Goal: Task Accomplishment & Management: Complete application form

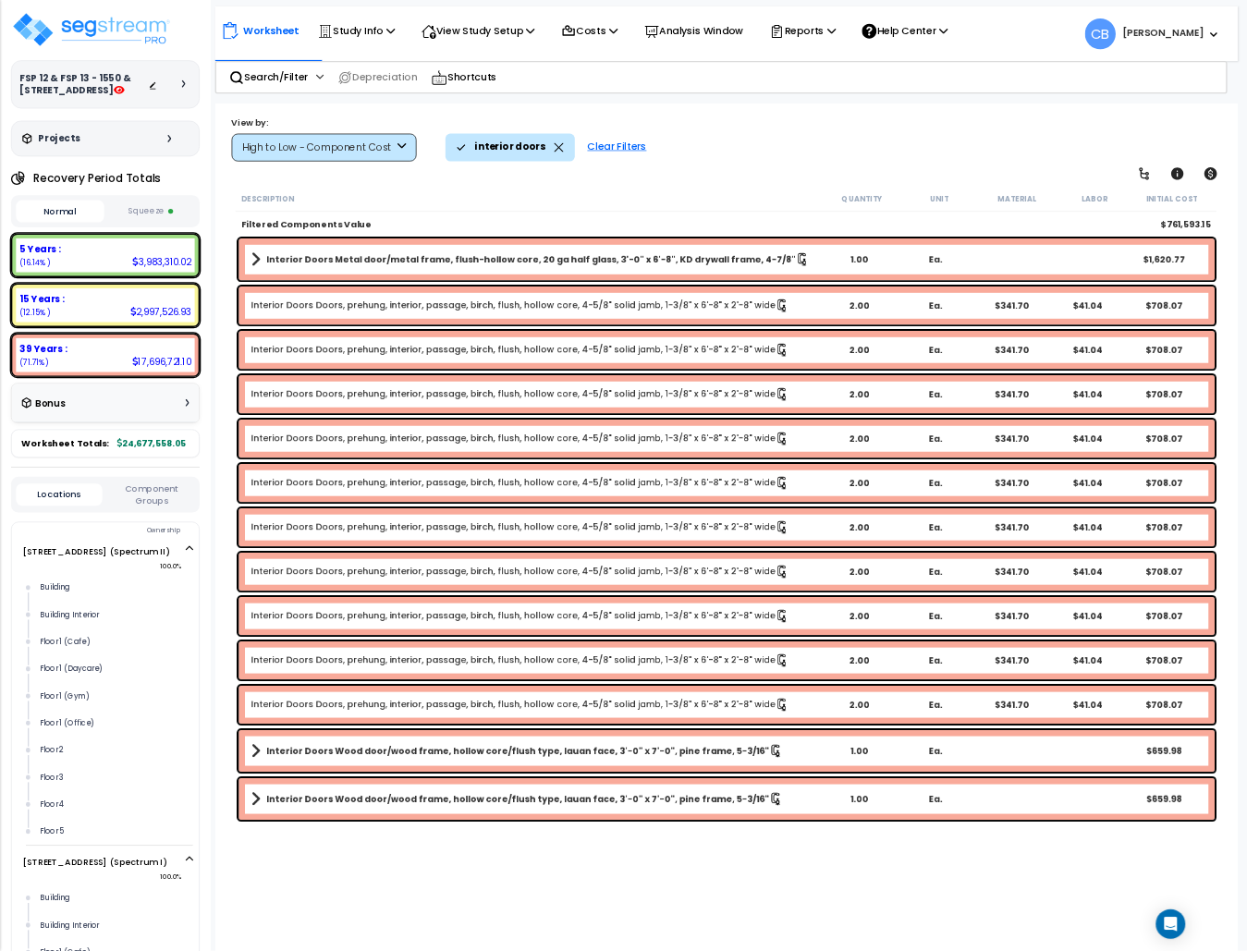
scroll to position [4098, 0]
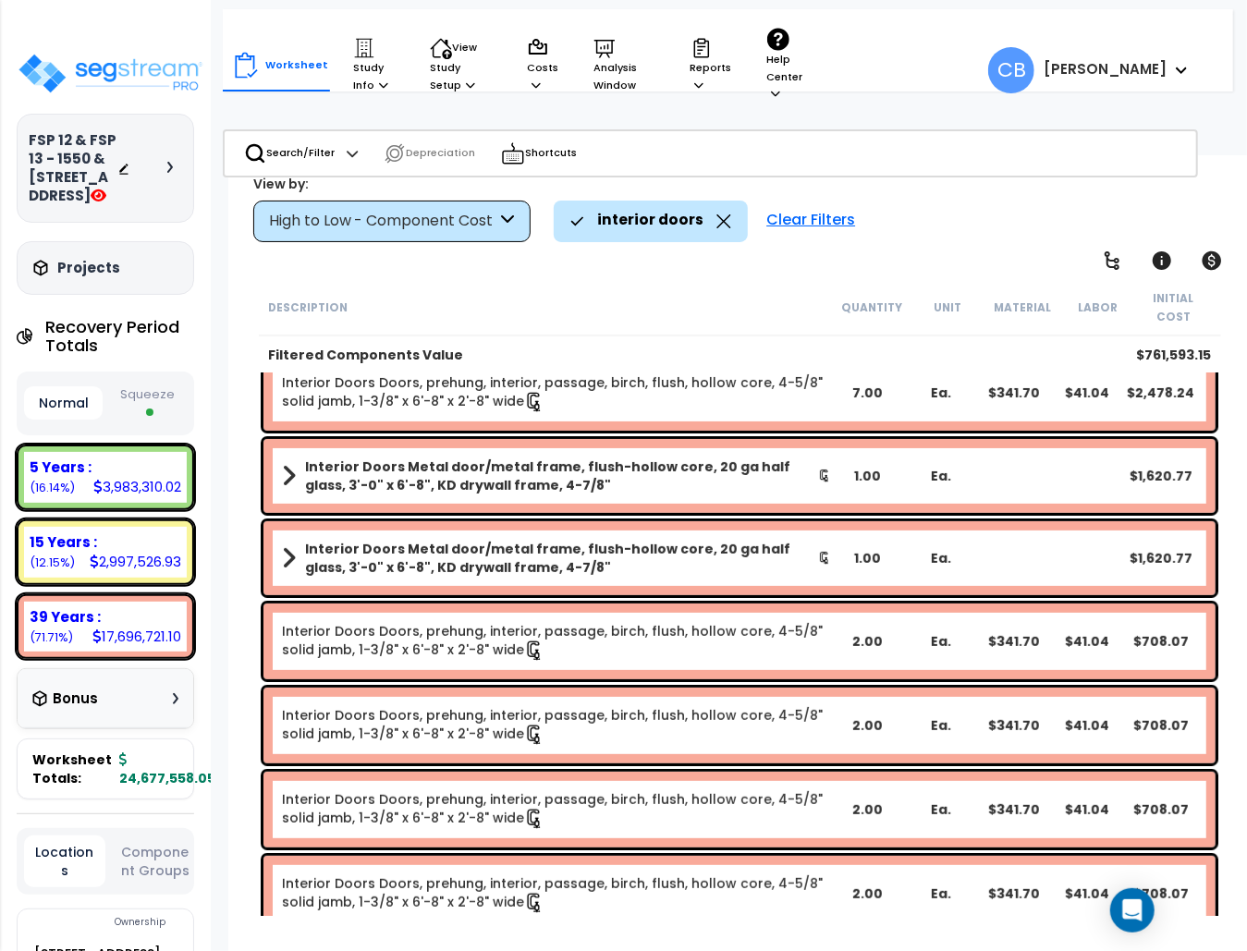
click at [579, 540] on b "Interior Doors Metal door/metal frame, flush-hollow core, 20 ga half glass, 3'-…" at bounding box center [561, 558] width 513 height 37
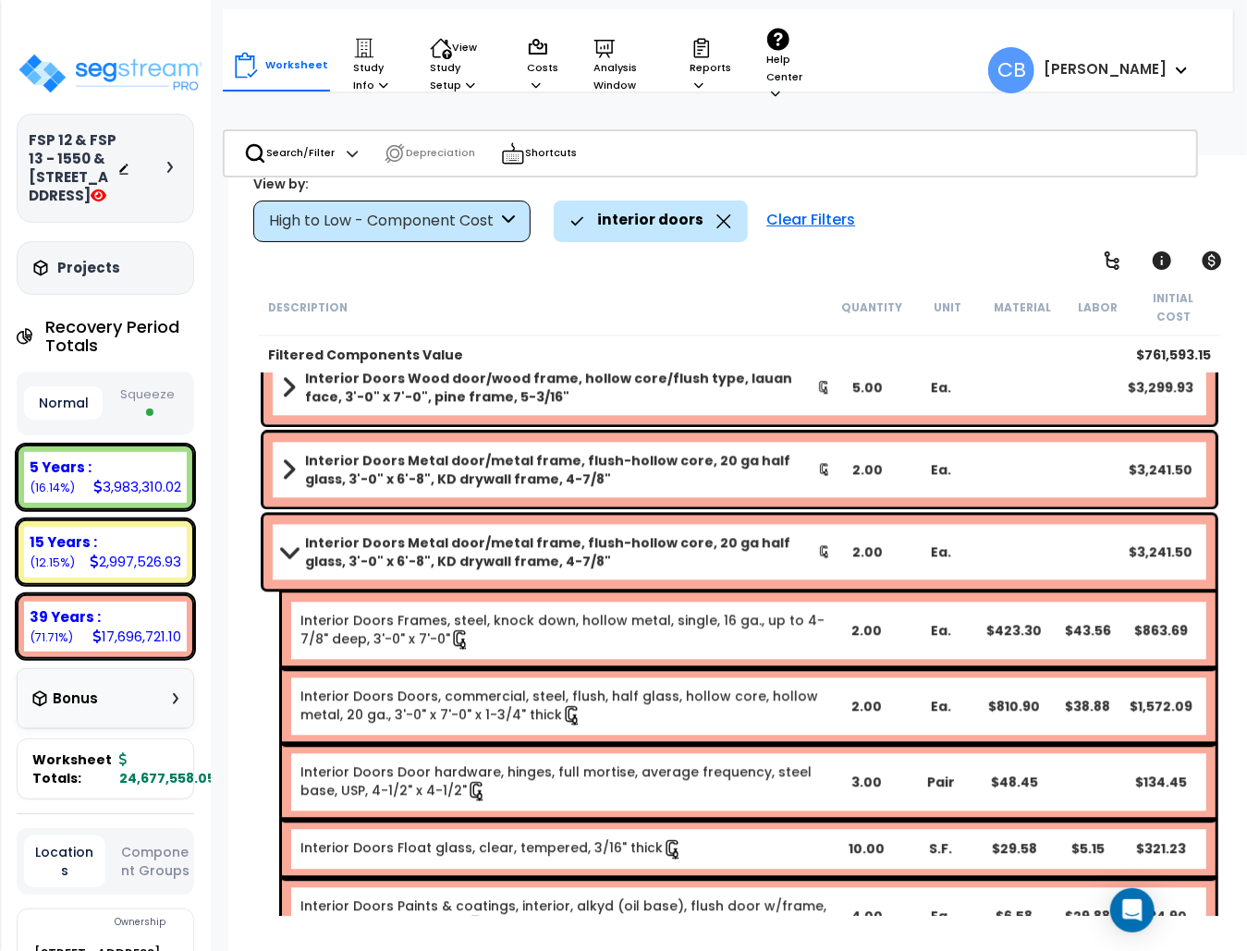
scroll to position [1872, 0]
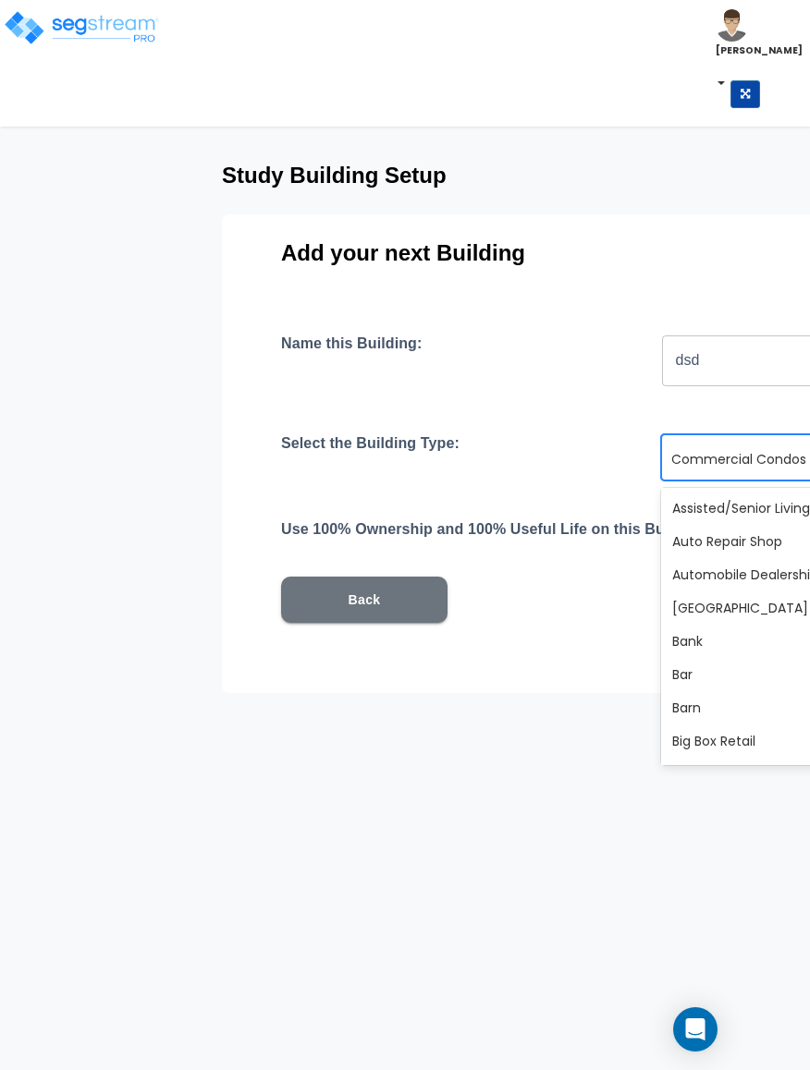
scroll to position [447, 0]
click at [569, 763] on html "Toggle navigation Cherry Mae x" at bounding box center [405, 381] width 810 height 763
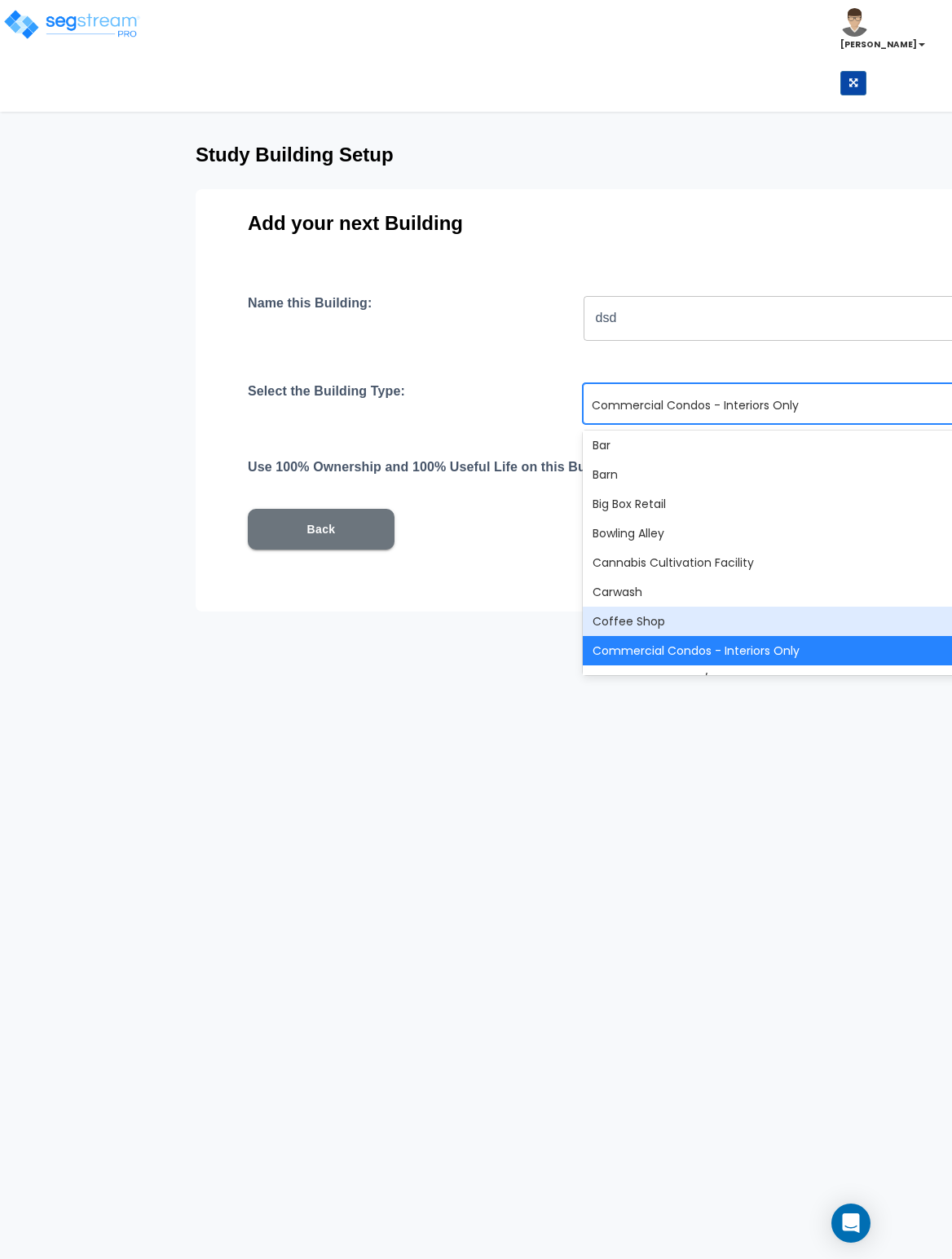
scroll to position [313, 0]
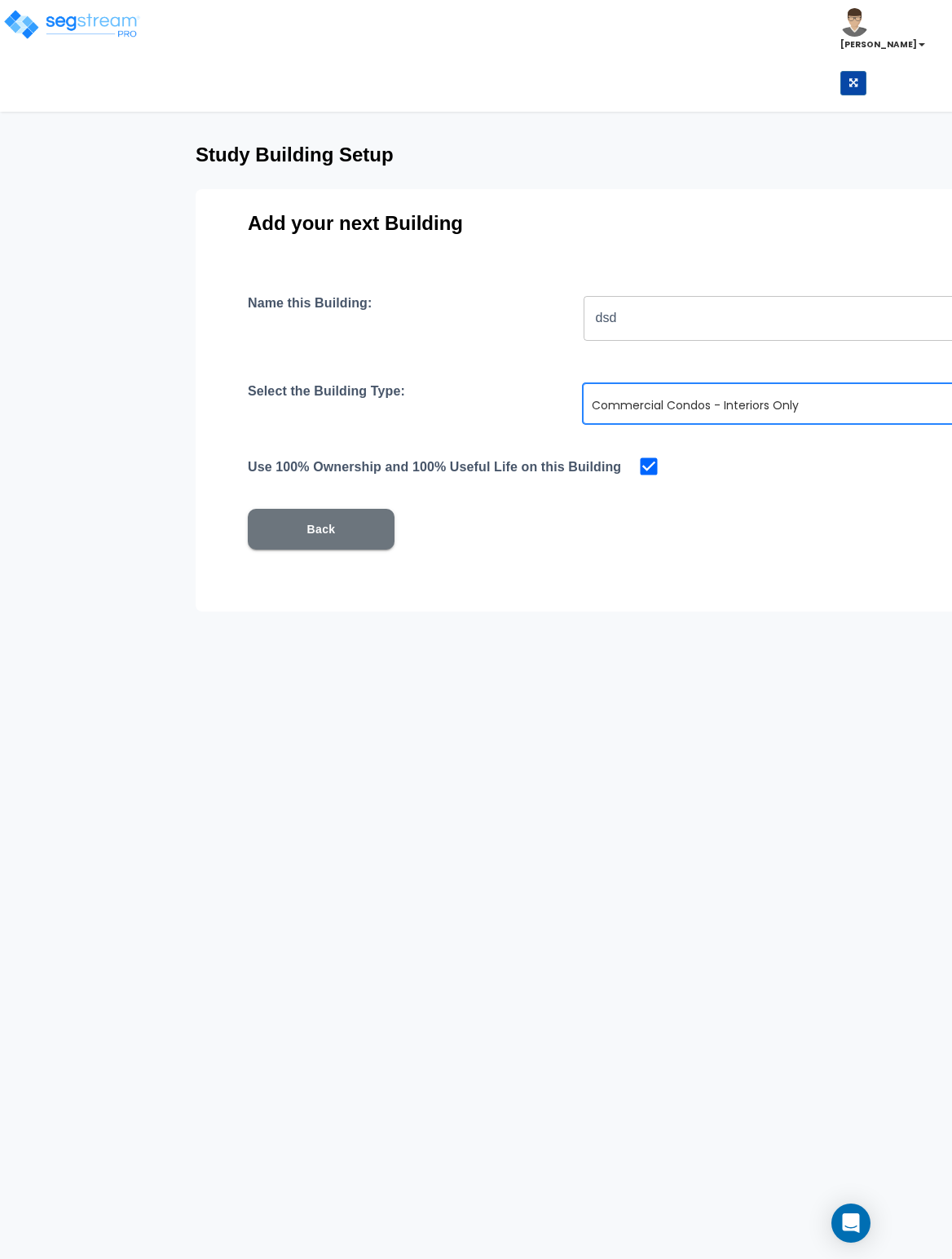
click at [680, 673] on html "Toggle navigation Cherry Mae x" at bounding box center [476, 336] width 952 height 673
click at [677, 401] on div at bounding box center [849, 405] width 514 height 19
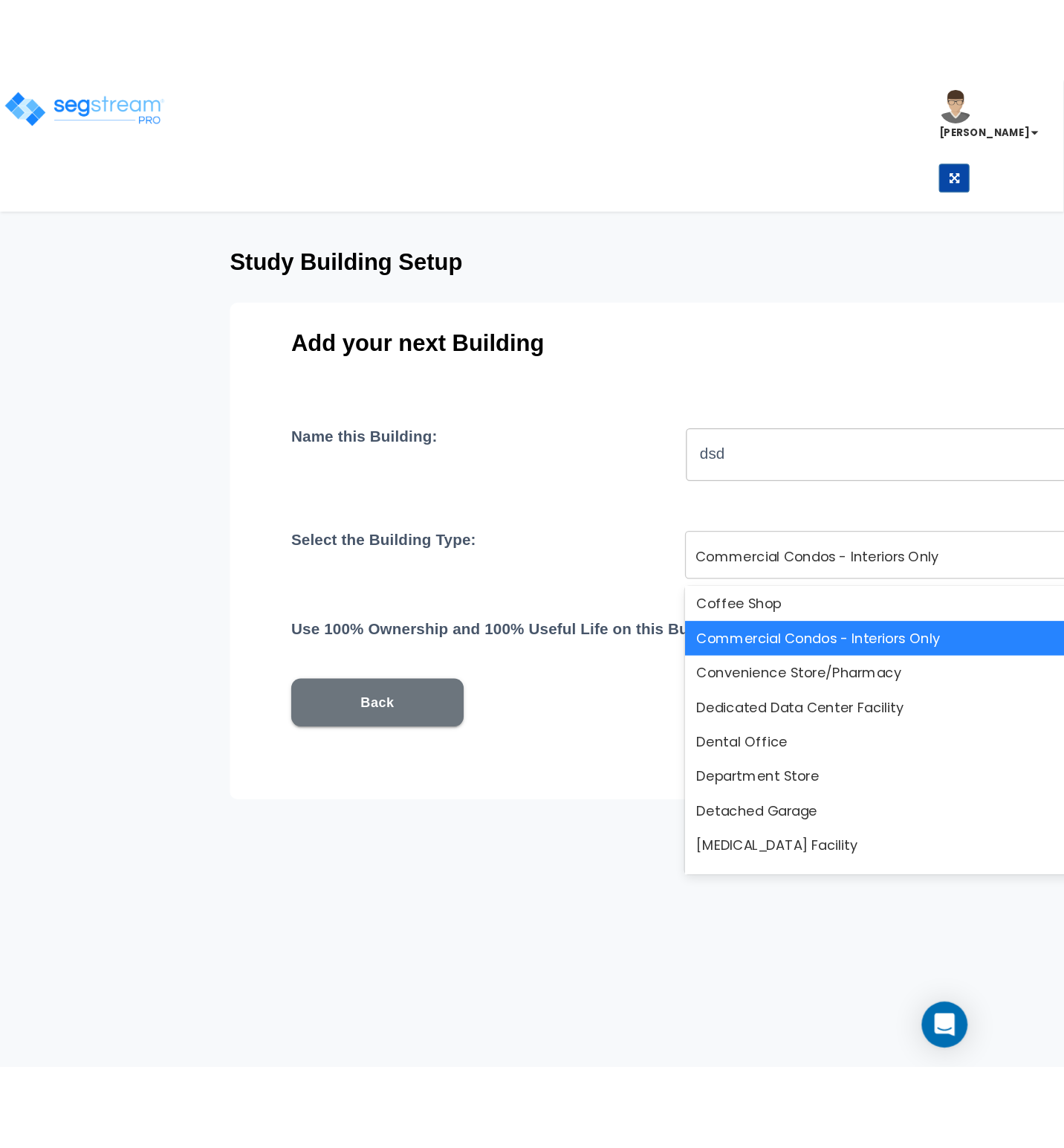
scroll to position [397, 0]
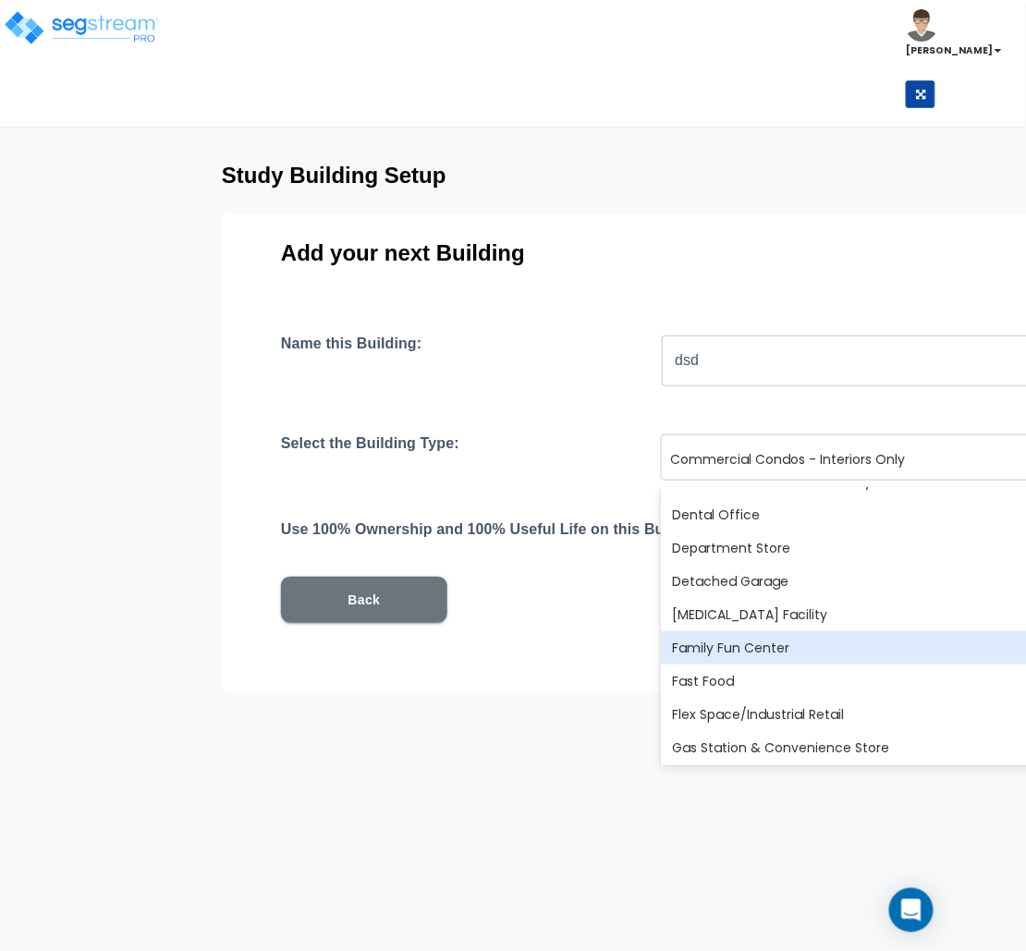
click at [695, 651] on div "Family Fun Center" at bounding box center [987, 647] width 652 height 33
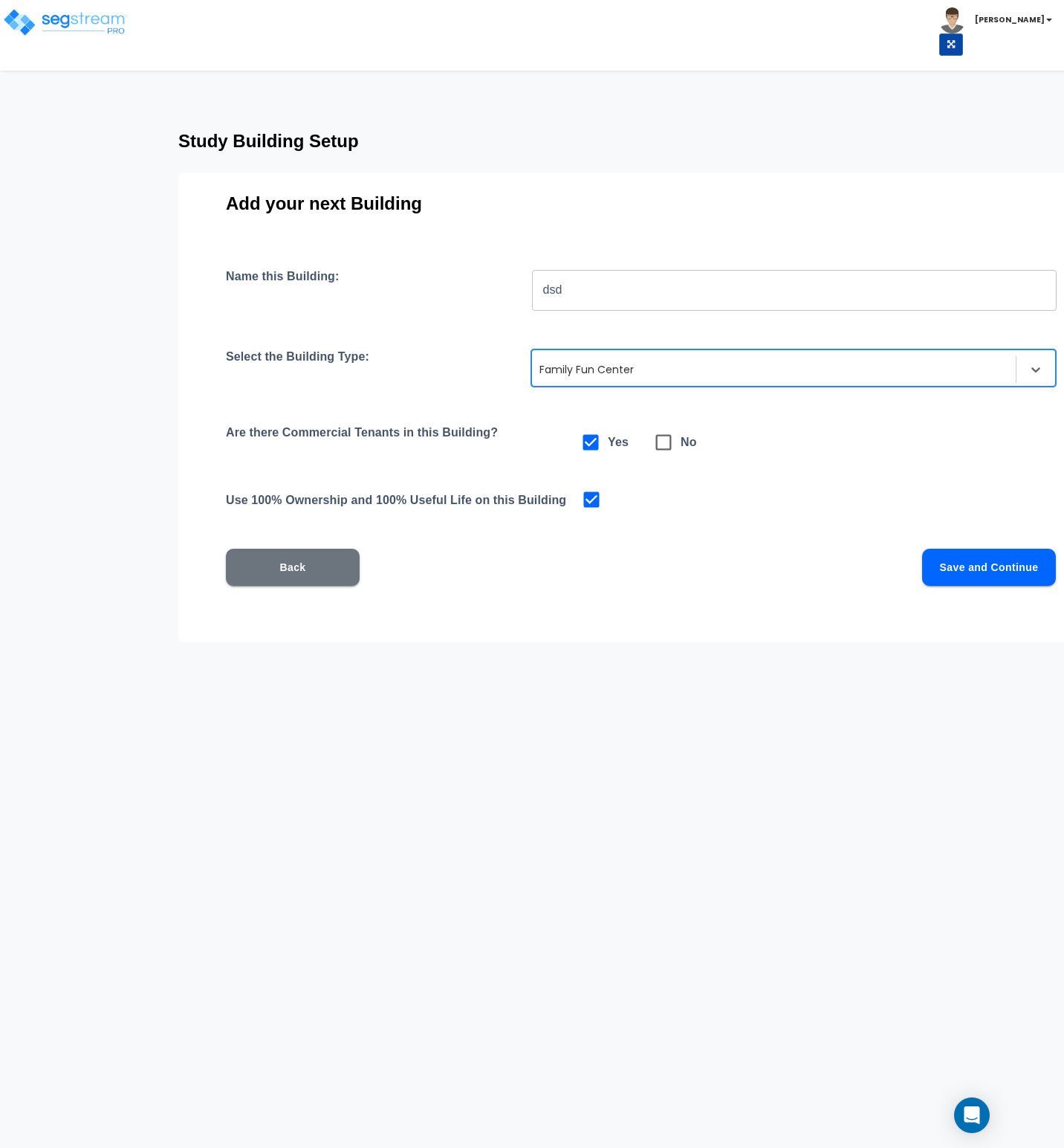
click at [179, 681] on html "Toggle navigation Cherry Mae x" at bounding box center [532, 379] width 1064 height 759
click at [651, 452] on div "Are there Commercial Tenants in this Building? Yes No" at bounding box center [663, 442] width 875 height 35
click at [651, 459] on div "Name this Building: dsd ​ Select the Building Type: option Family Fun Center, s…" at bounding box center [663, 446] width 875 height 352
click at [642, 382] on div "Family Fun Center" at bounding box center [794, 368] width 524 height 37
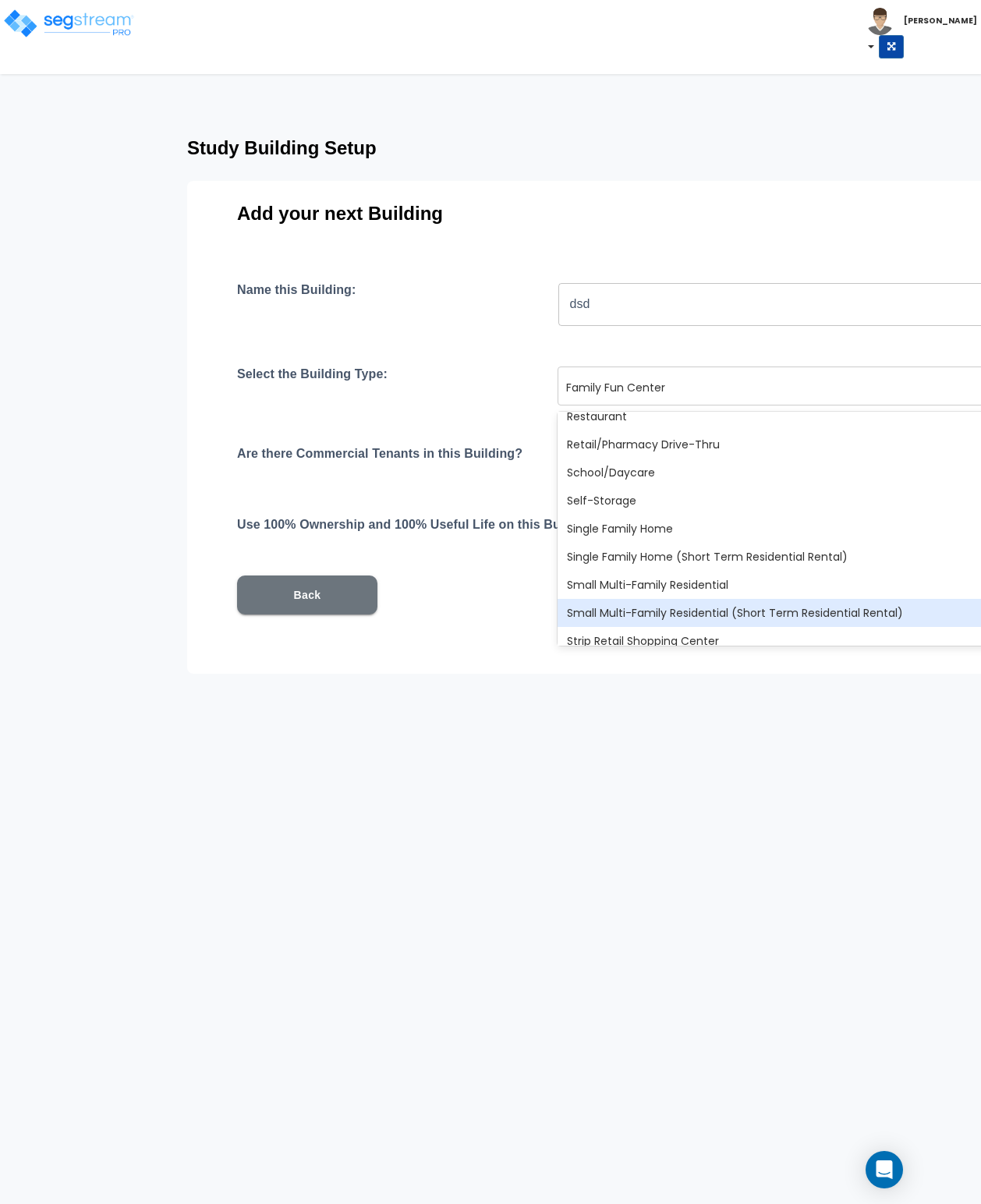
scroll to position [1373, 0]
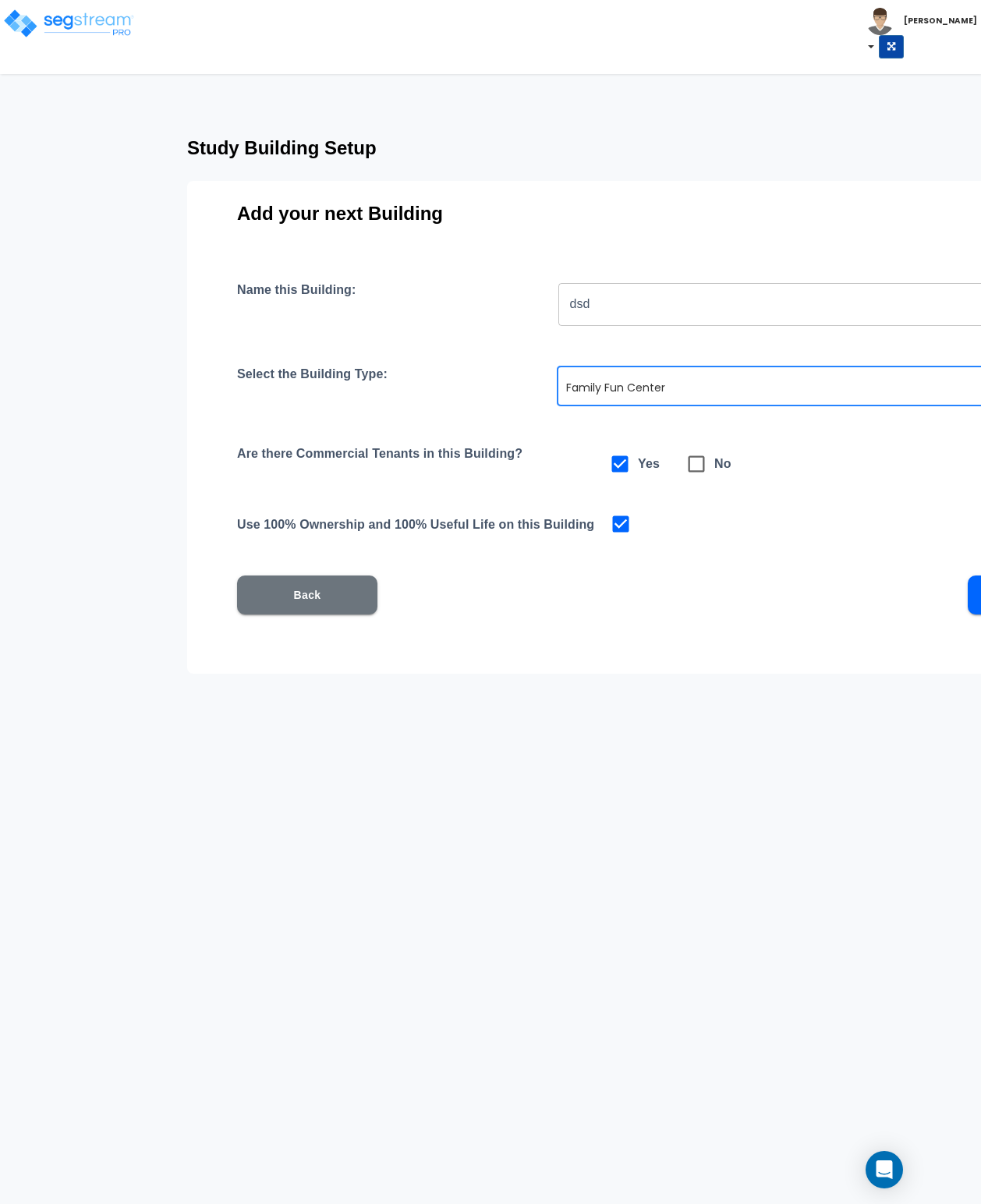
click at [682, 796] on html "Toggle navigation Cherry Mae x" at bounding box center [490, 397] width 981 height 796
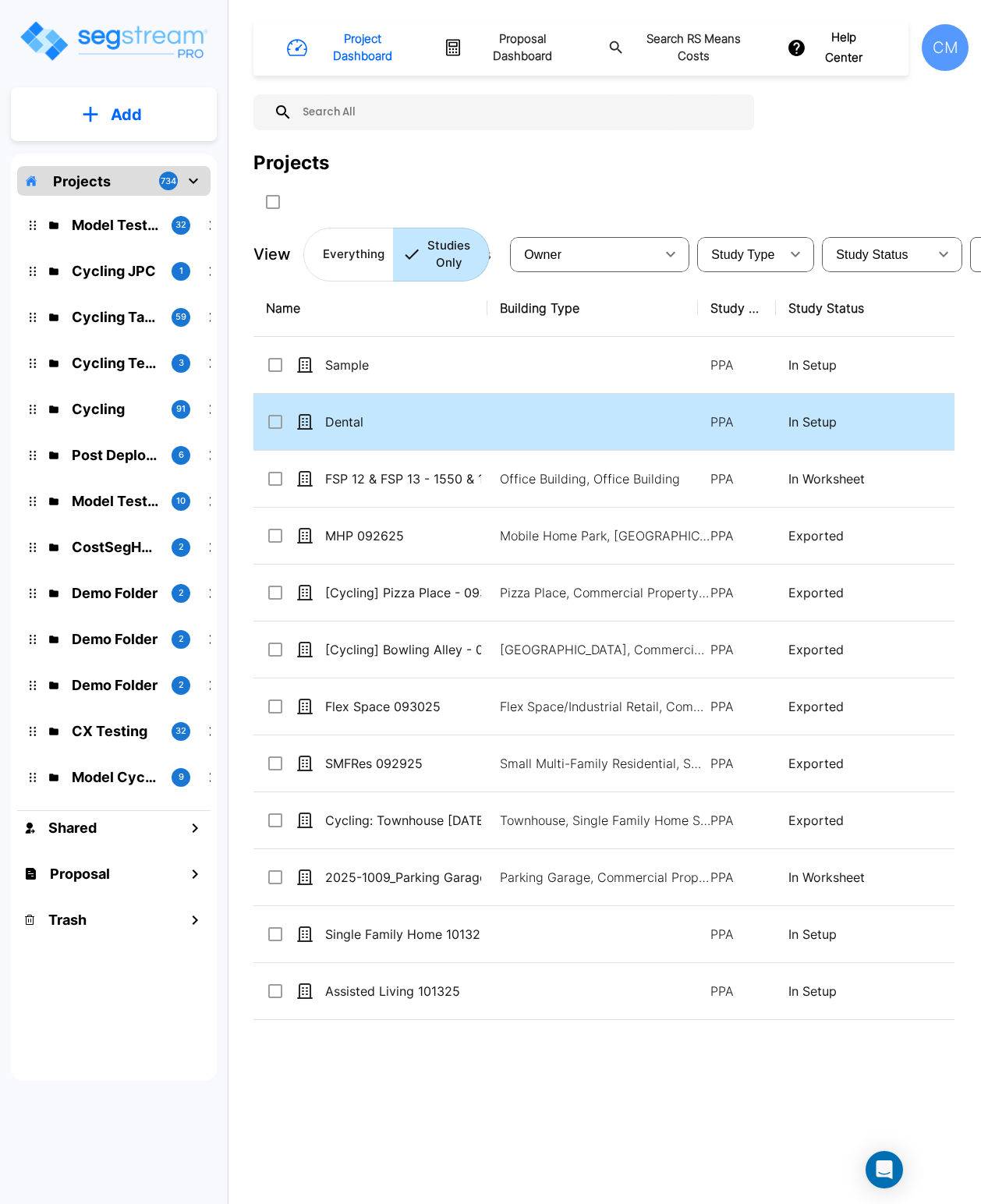
click at [346, 413] on td "Dental" at bounding box center [369, 422] width 234 height 57
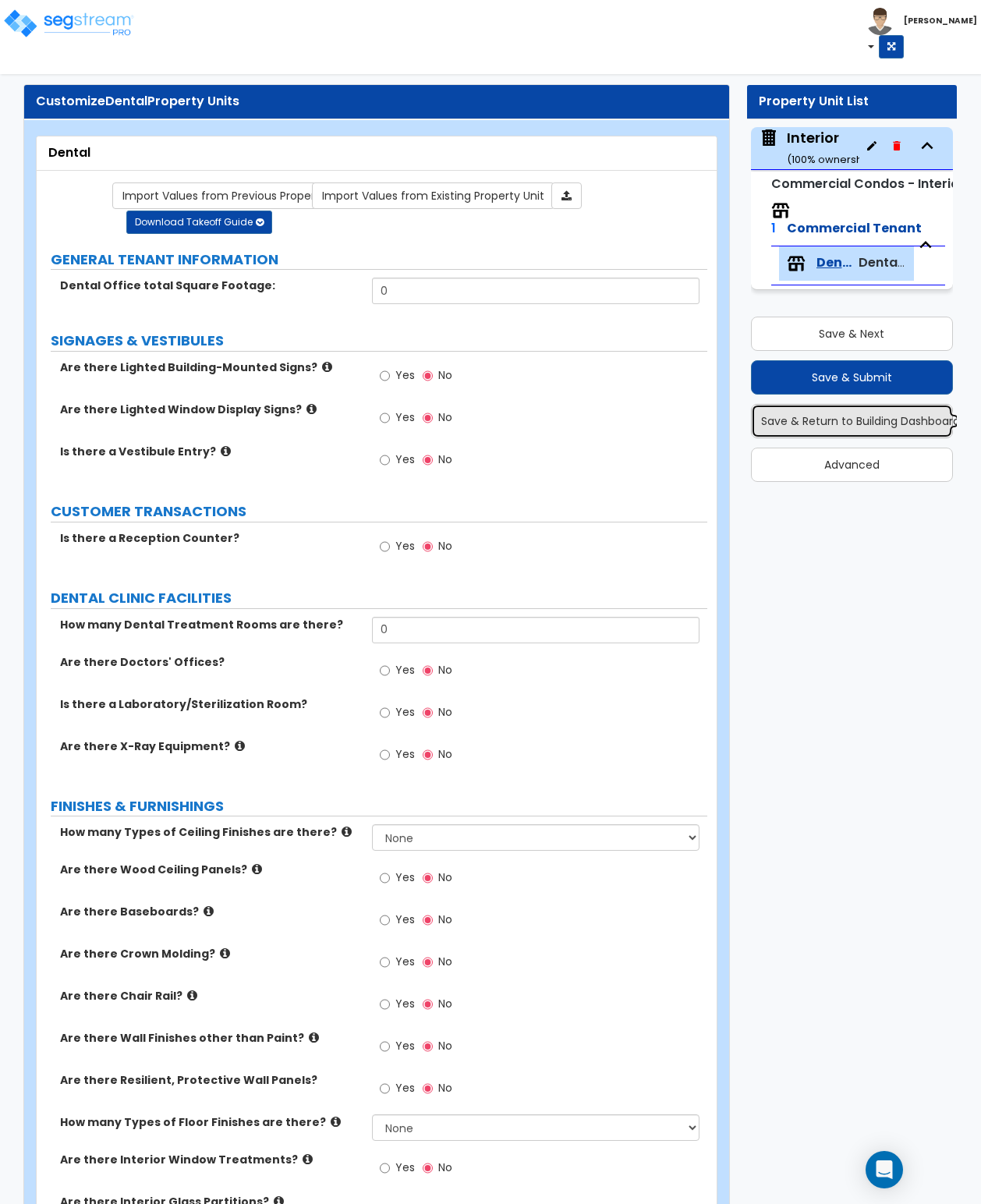
click at [818, 410] on button "Save & Return to Building Dashboard" at bounding box center [852, 421] width 202 height 35
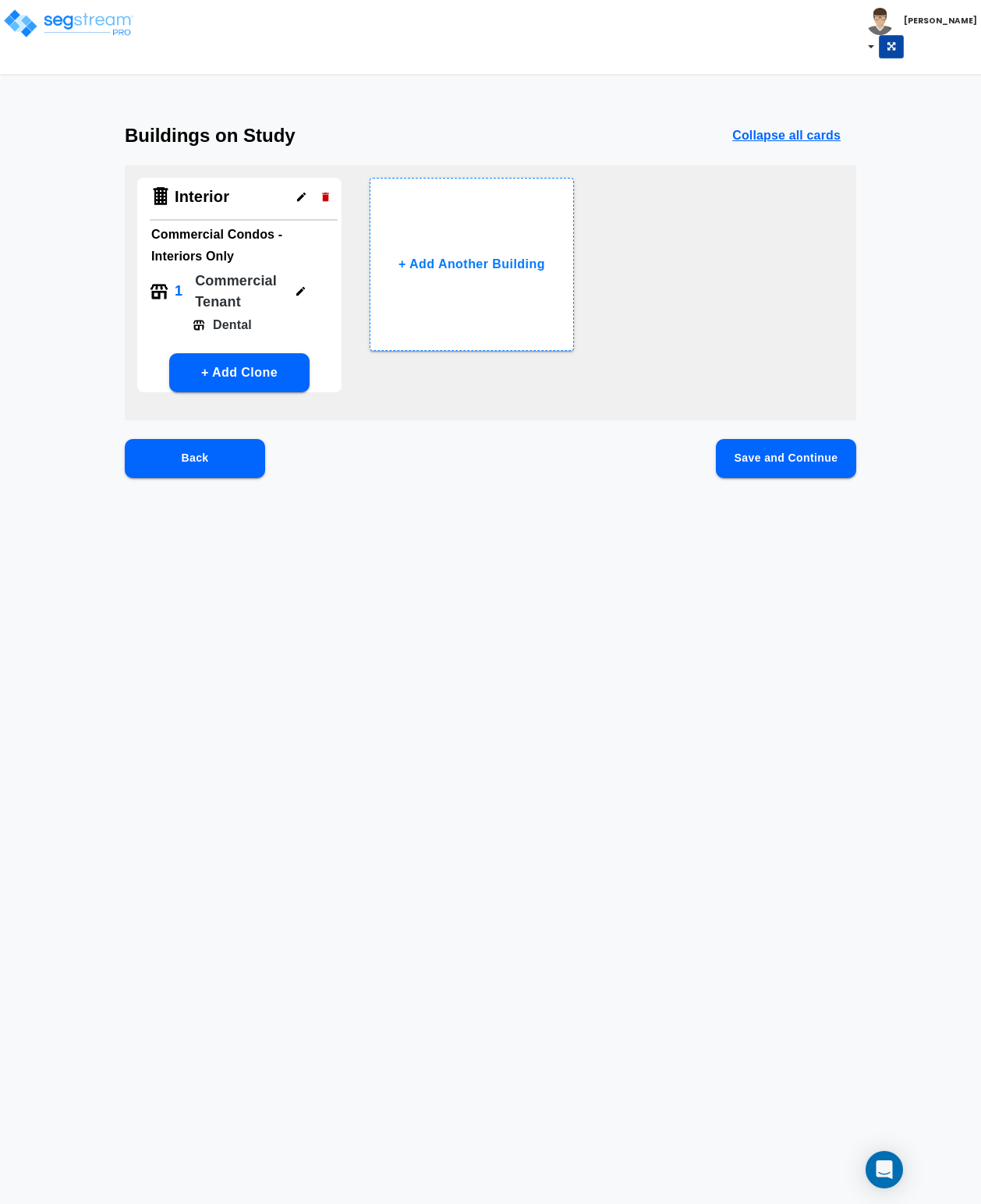
click at [305, 293] on icon "button" at bounding box center [300, 291] width 12 height 12
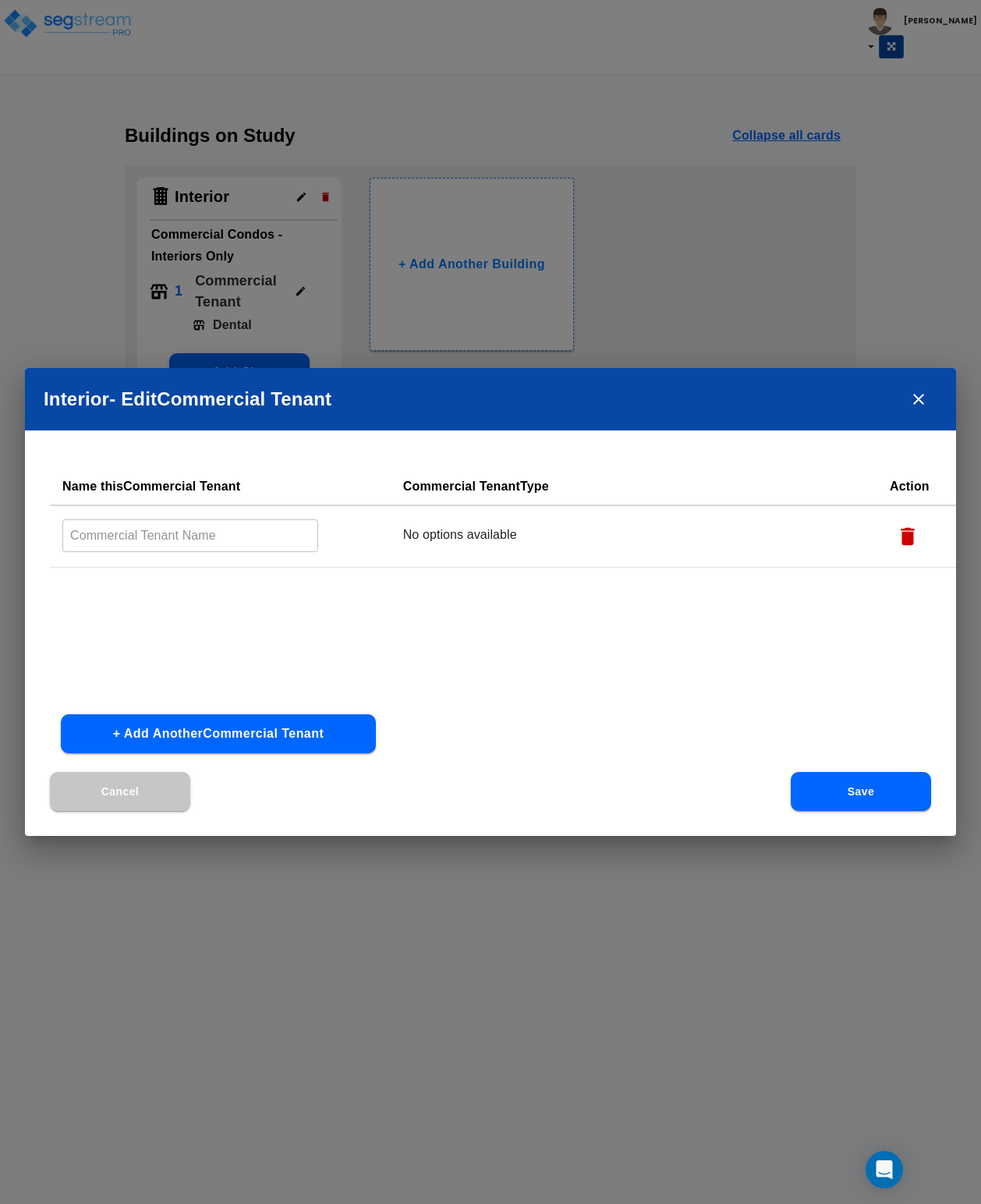
type input "Dental"
click at [441, 559] on td "Dental Office Tenant" at bounding box center [633, 537] width 487 height 62
click at [449, 540] on div at bounding box center [515, 537] width 213 height 21
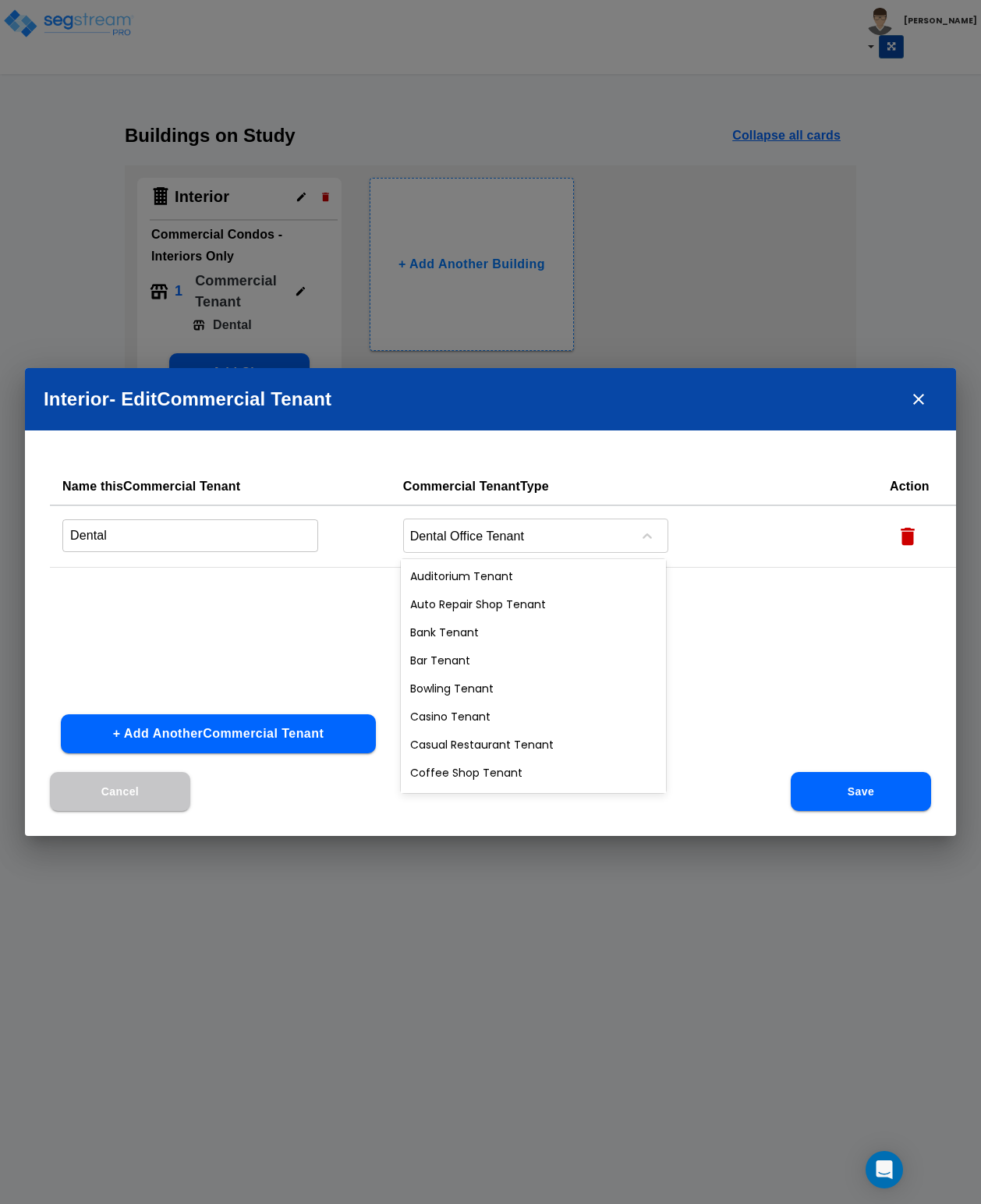
scroll to position [88, 0]
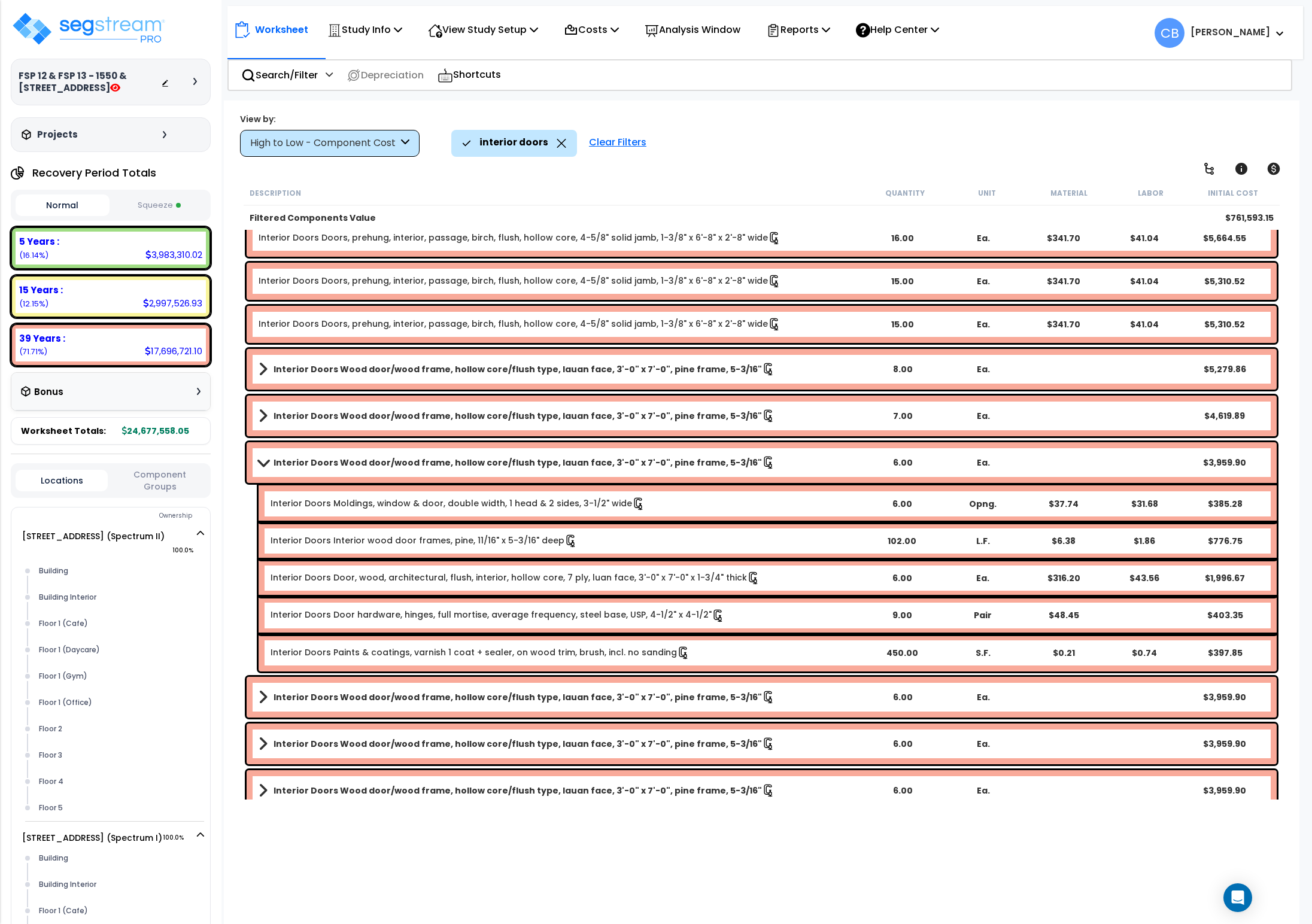
click at [619, 146] on div "Clear Filters" at bounding box center [617, 143] width 69 height 27
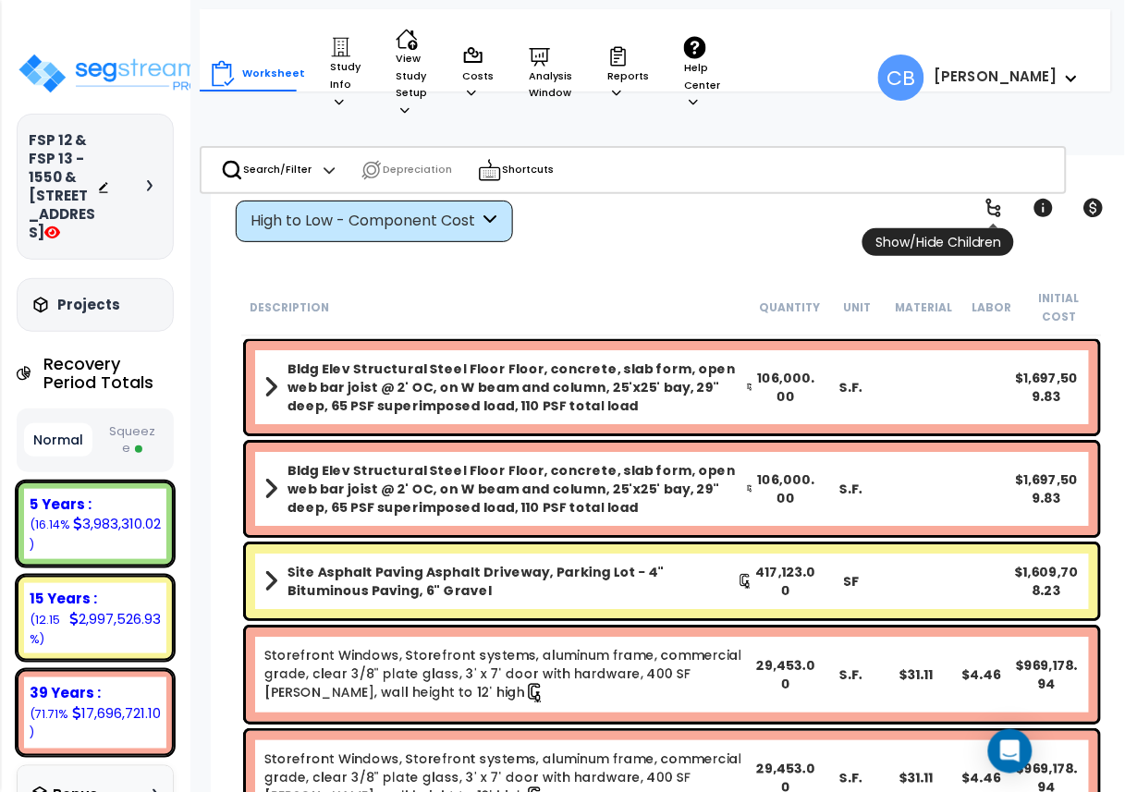
click at [993, 205] on icon at bounding box center [993, 208] width 22 height 22
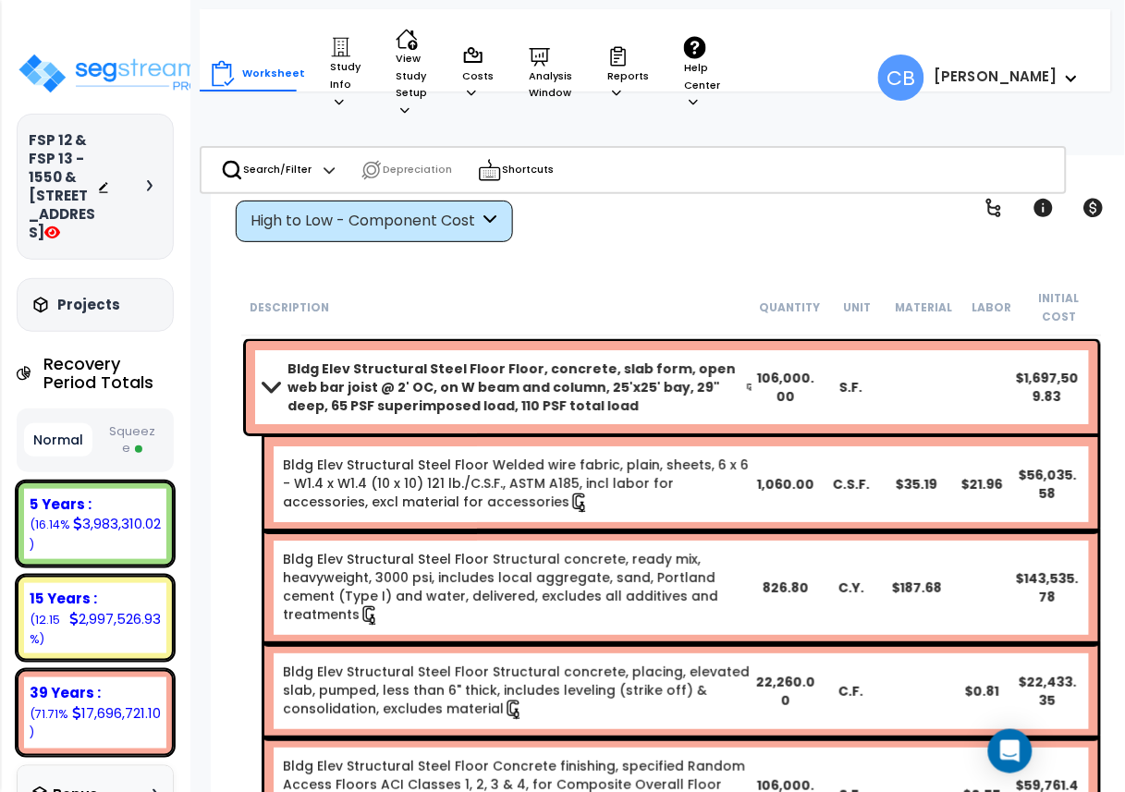
drag, startPoint x: 605, startPoint y: 408, endPoint x: 823, endPoint y: 432, distance: 219.4
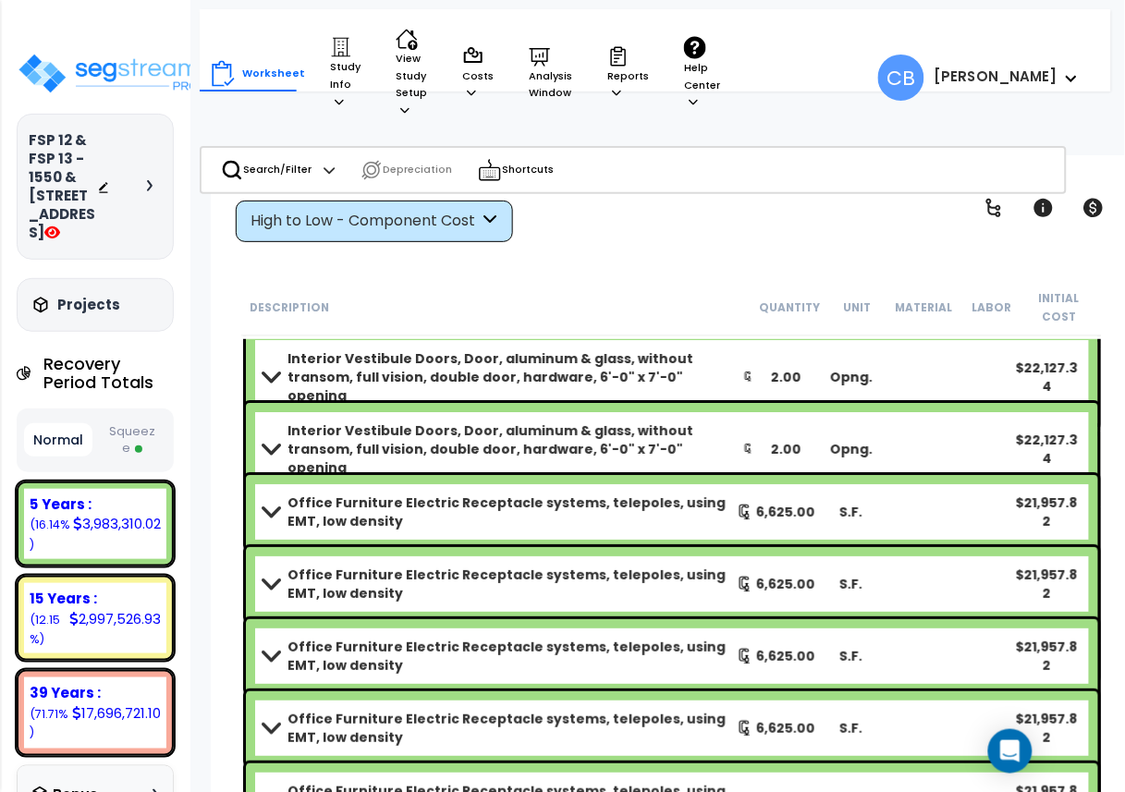
scroll to position [14483, 0]
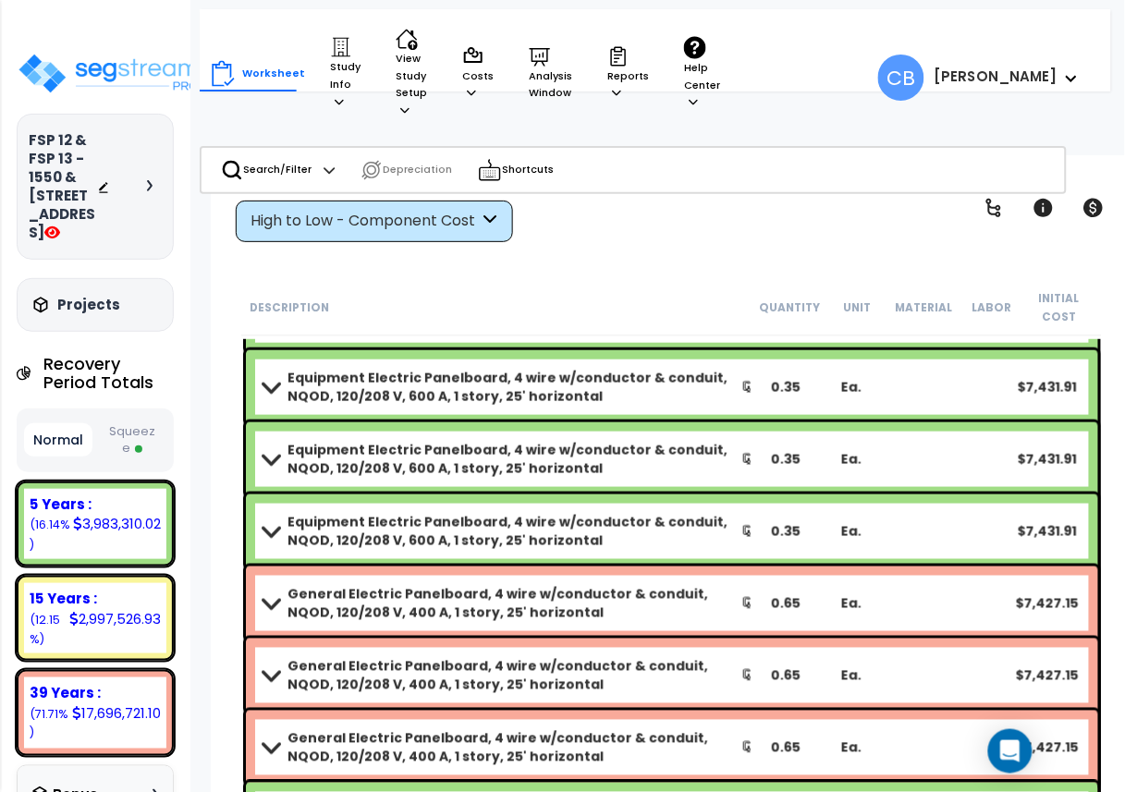
scroll to position [29458, 0]
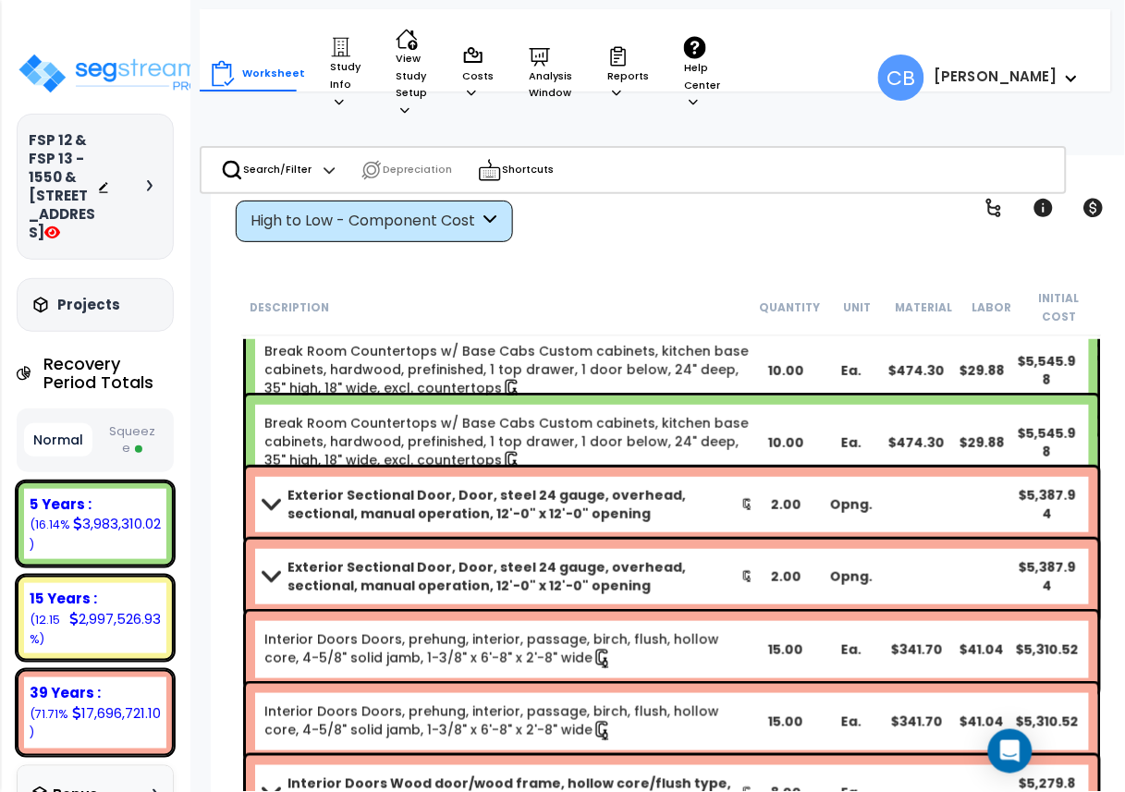
scroll to position [33512, 0]
